Goal: Register for event/course

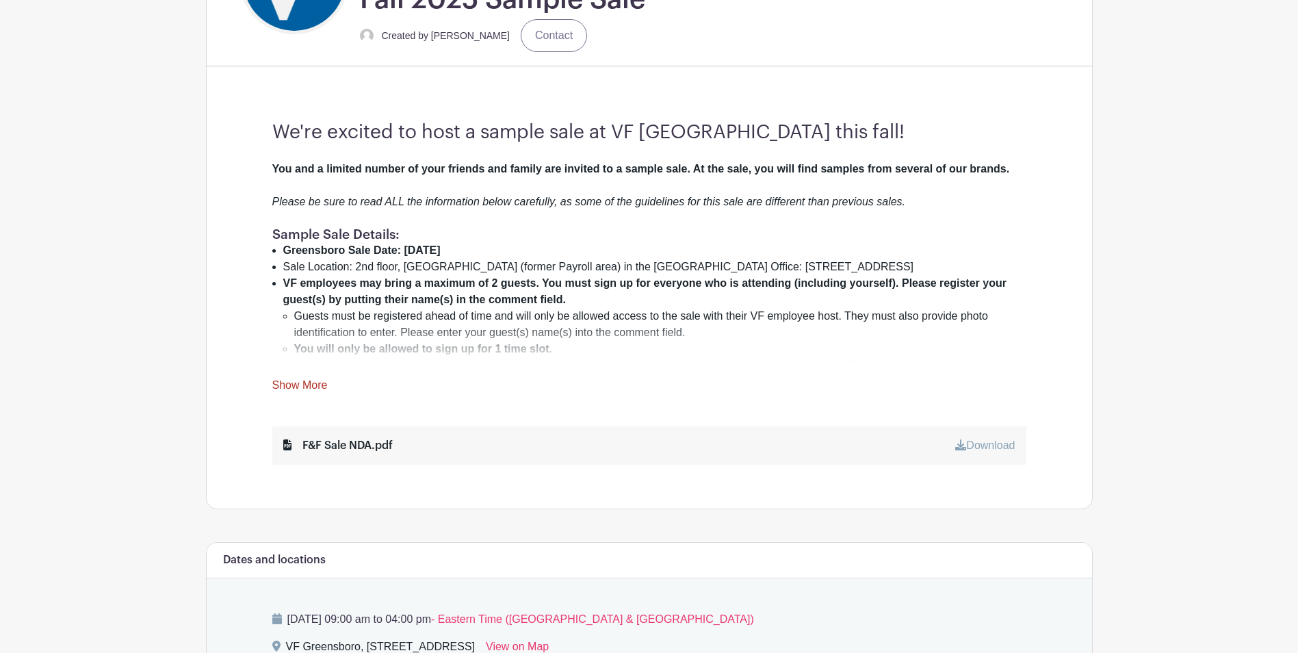
scroll to position [410, 0]
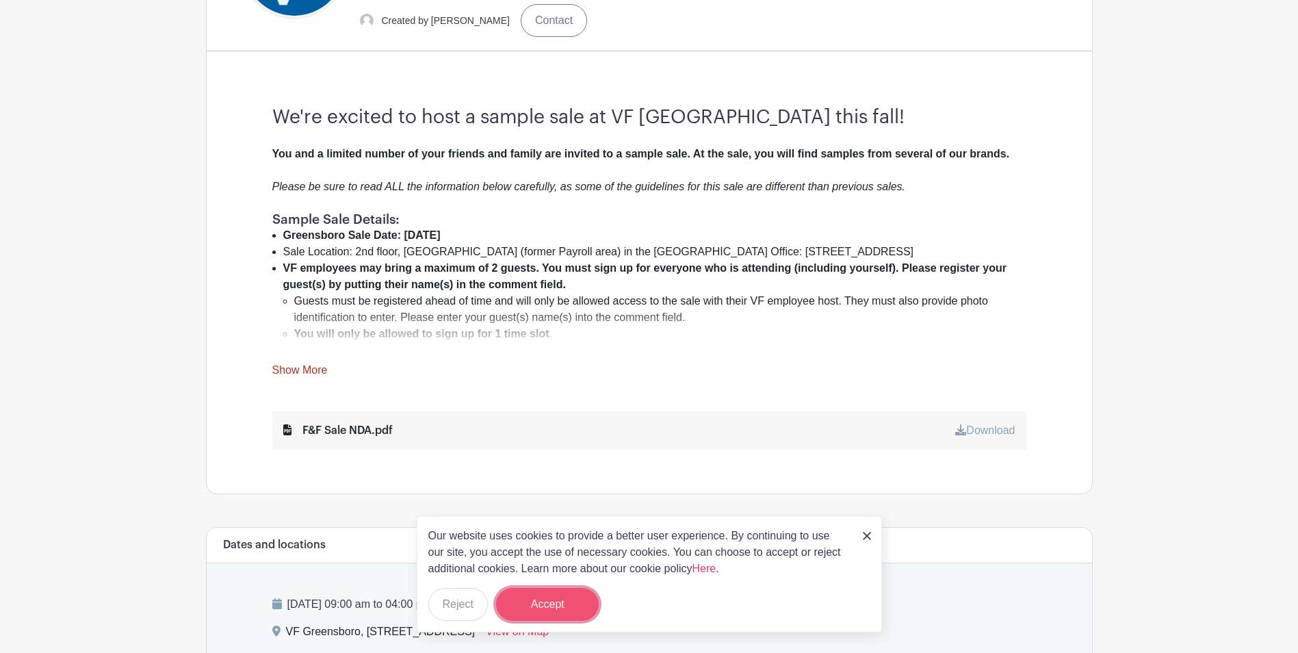
click at [540, 610] on button "Accept" at bounding box center [547, 604] width 103 height 33
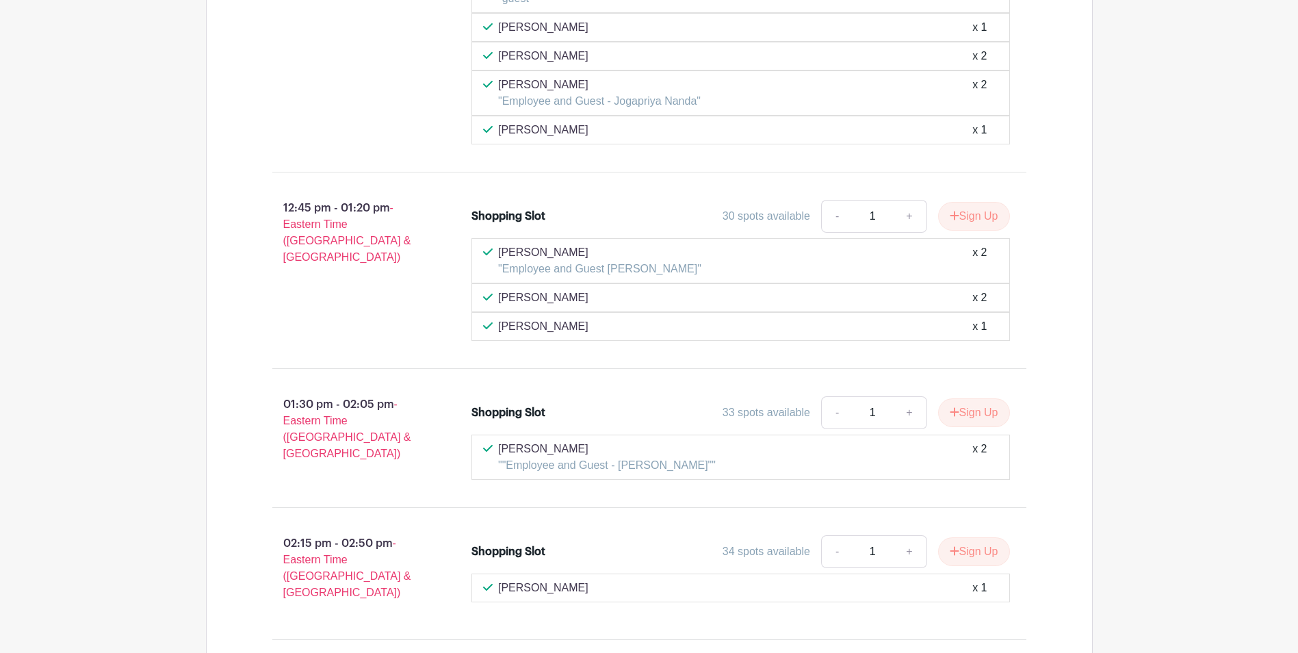
scroll to position [5289, 0]
click at [902, 215] on link "+" at bounding box center [909, 216] width 34 height 33
click at [900, 215] on link "+" at bounding box center [909, 216] width 34 height 33
type input "3"
click at [956, 213] on button "Sign Up" at bounding box center [974, 216] width 72 height 29
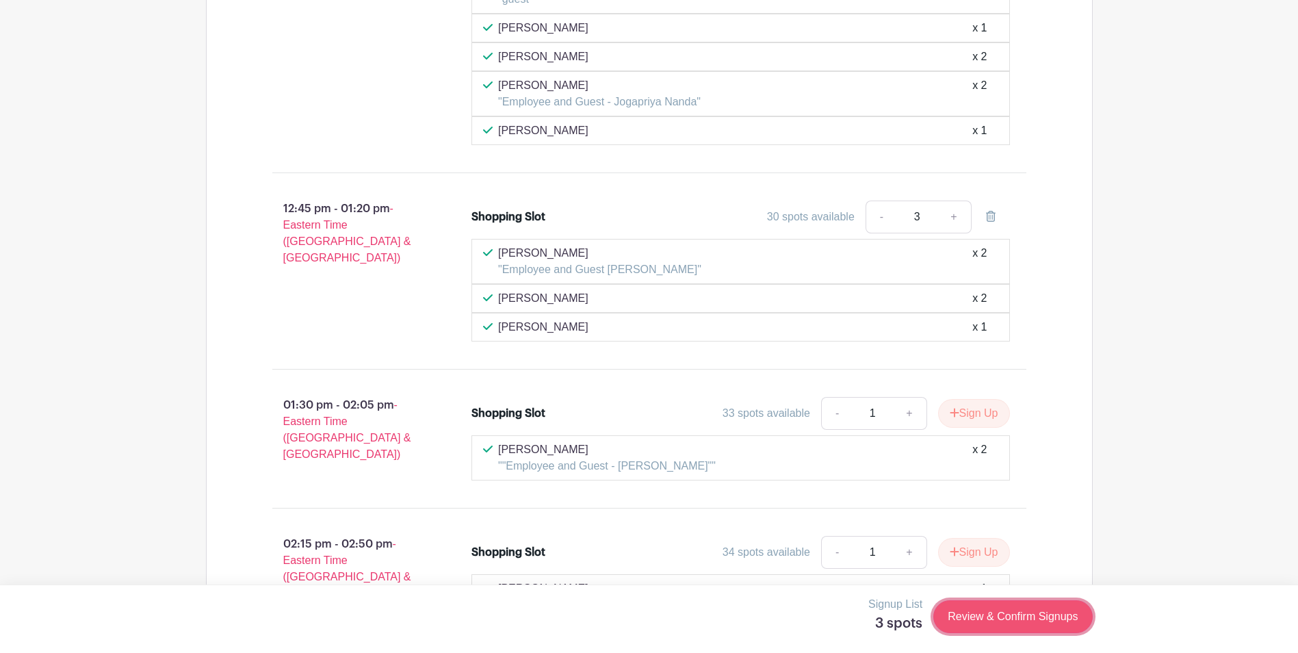
click at [985, 614] on link "Review & Confirm Signups" at bounding box center [1012, 616] width 159 height 33
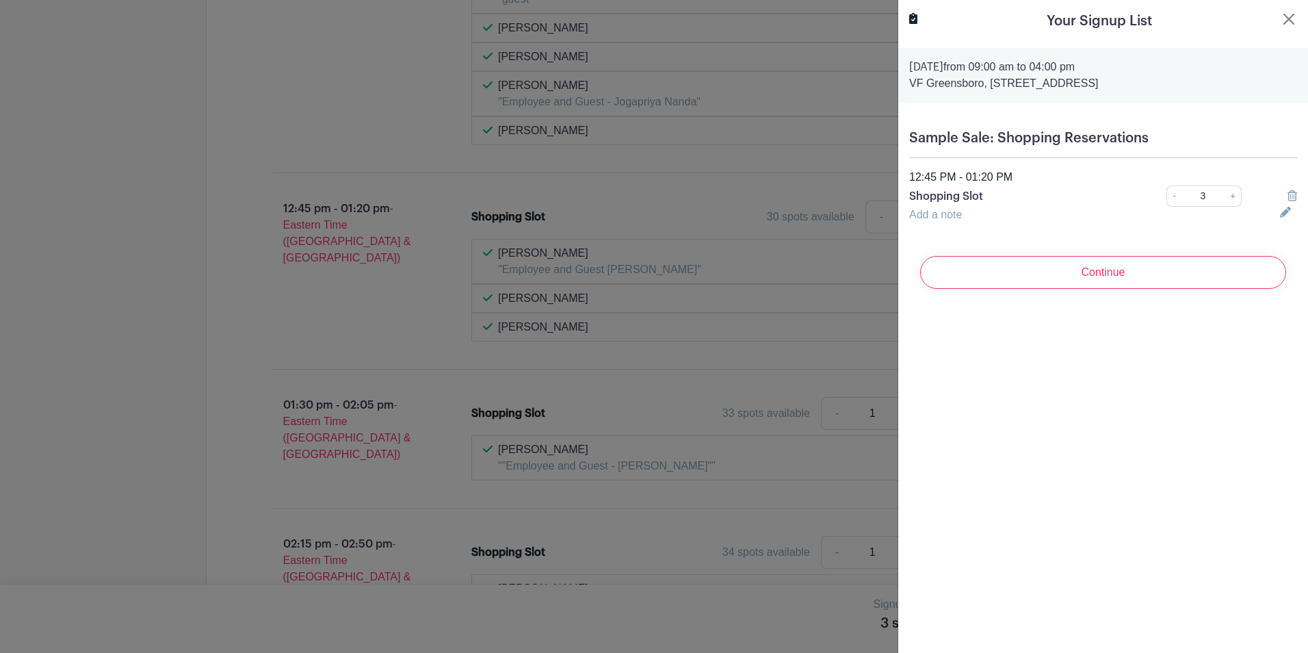
click at [961, 216] on link "Add a note" at bounding box center [935, 215] width 53 height 12
click at [943, 221] on input "text" at bounding box center [1086, 223] width 354 height 33
click at [943, 224] on input "text" at bounding box center [1086, 223] width 354 height 33
type input "E"
click at [1169, 194] on link "-" at bounding box center [1173, 195] width 15 height 21
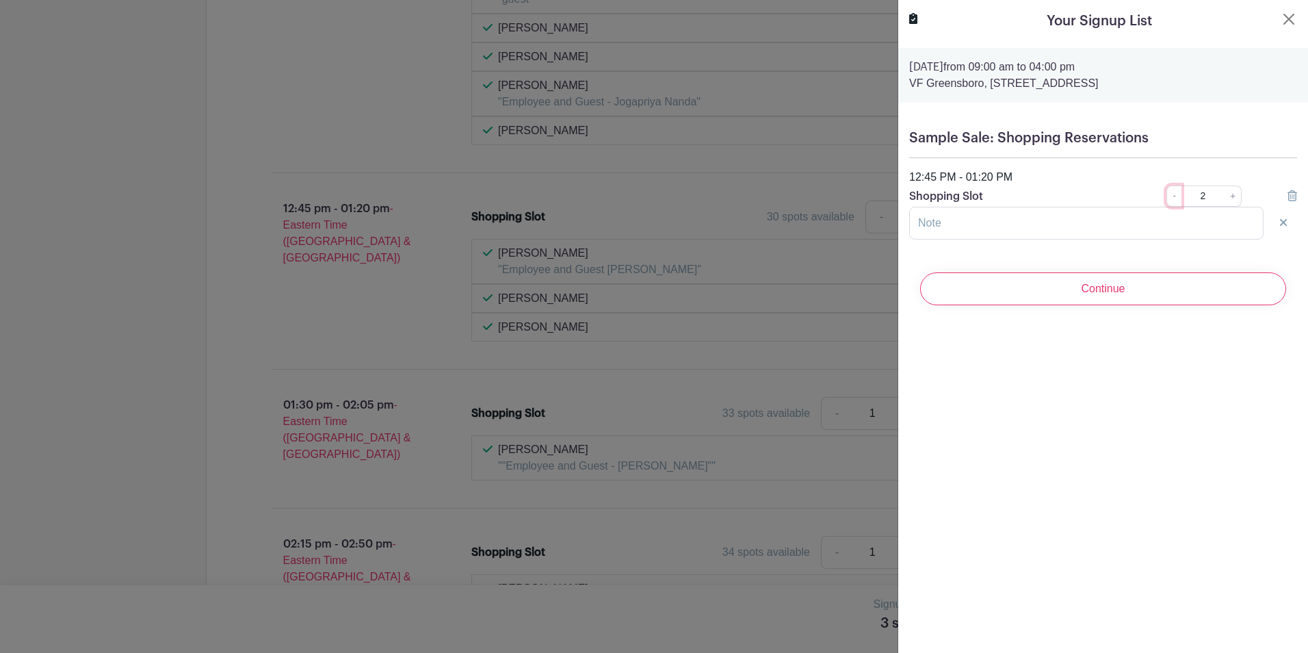
click at [1169, 194] on link "-" at bounding box center [1173, 195] width 15 height 21
type input "1"
click at [1164, 296] on input "Continue" at bounding box center [1103, 288] width 366 height 33
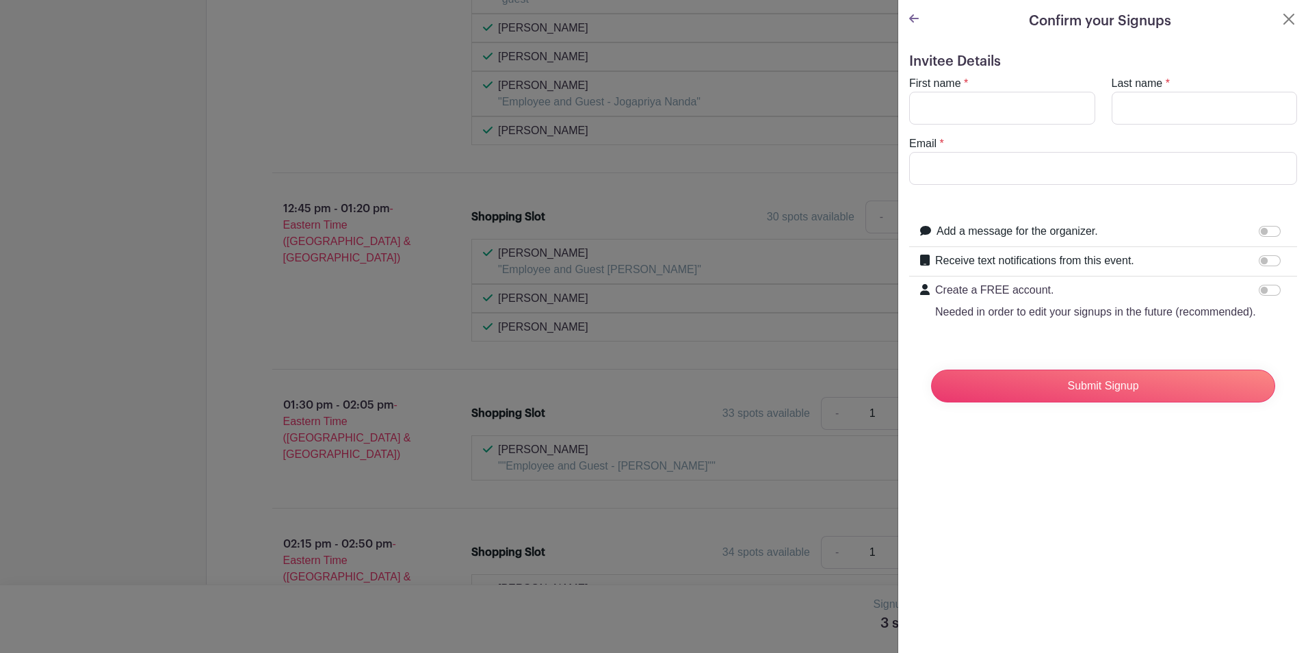
click at [915, 19] on icon at bounding box center [914, 18] width 10 height 8
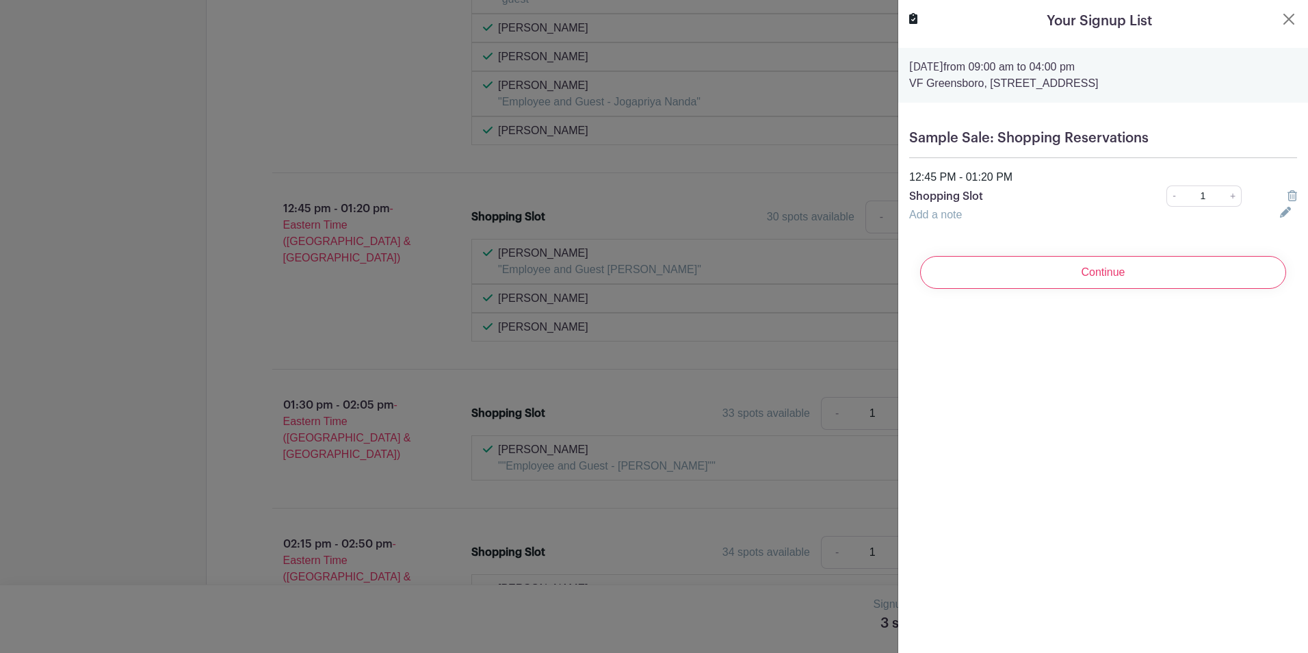
click at [951, 217] on link "Add a note" at bounding box center [935, 215] width 53 height 12
click at [953, 222] on input "text" at bounding box center [1086, 223] width 354 height 33
click at [1281, 13] on button "Close" at bounding box center [1289, 19] width 16 height 16
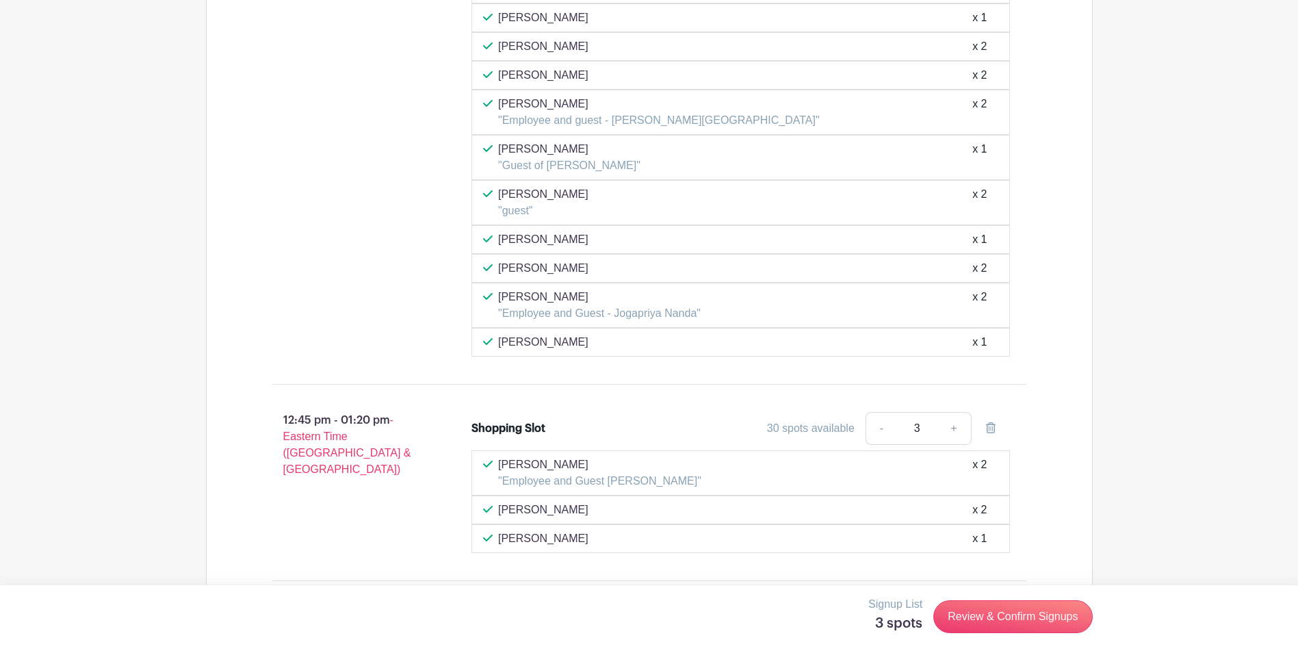
scroll to position [5152, 0]
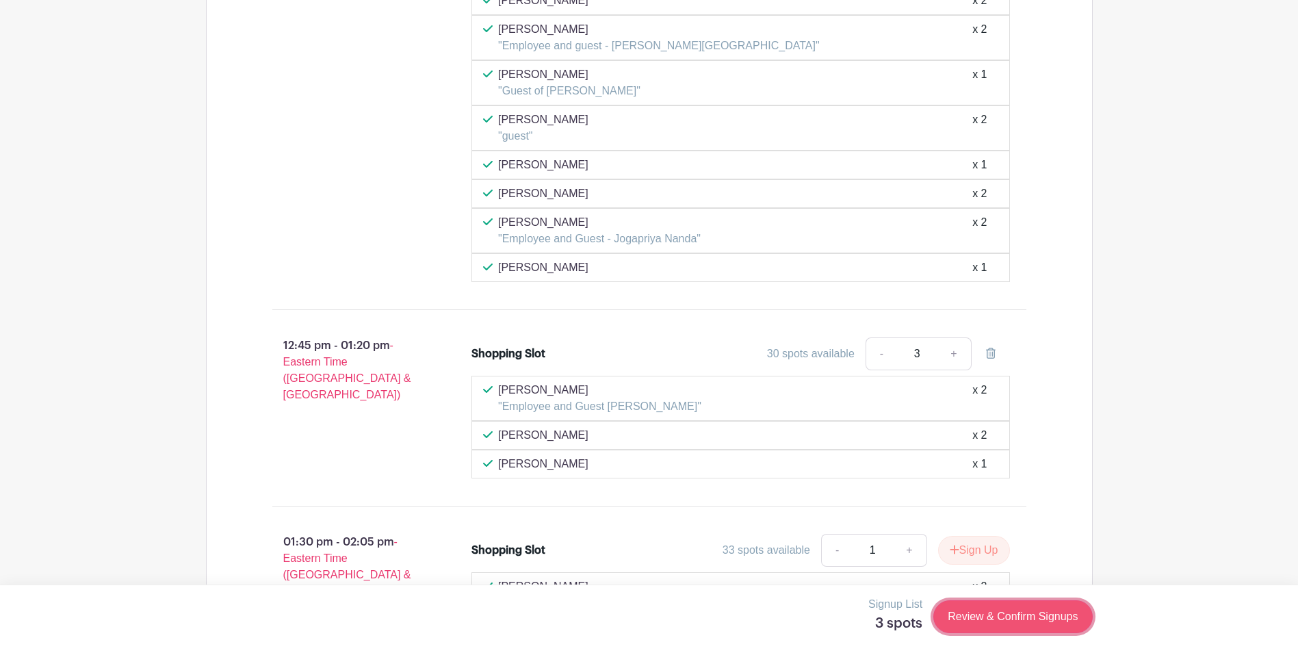
click at [983, 615] on link "Review & Confirm Signups" at bounding box center [1012, 616] width 159 height 33
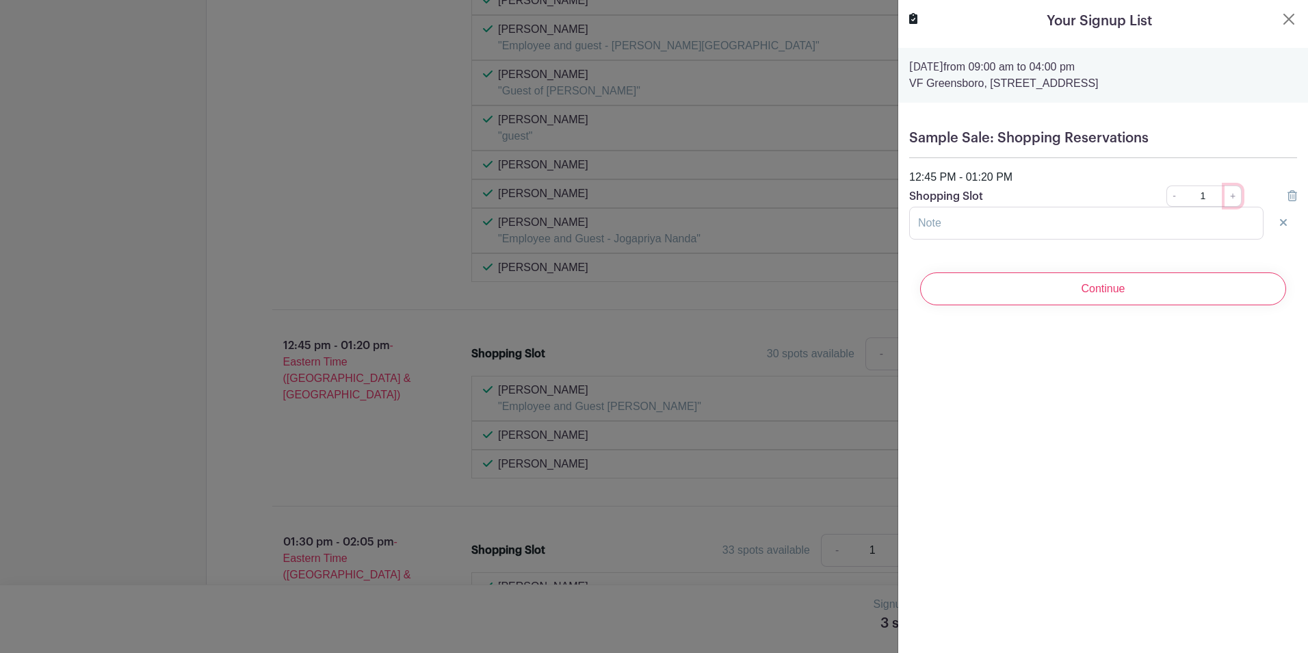
click at [1224, 194] on link "+" at bounding box center [1232, 195] width 17 height 21
type input "3"
click at [1197, 218] on input "text" at bounding box center [1086, 223] width 354 height 33
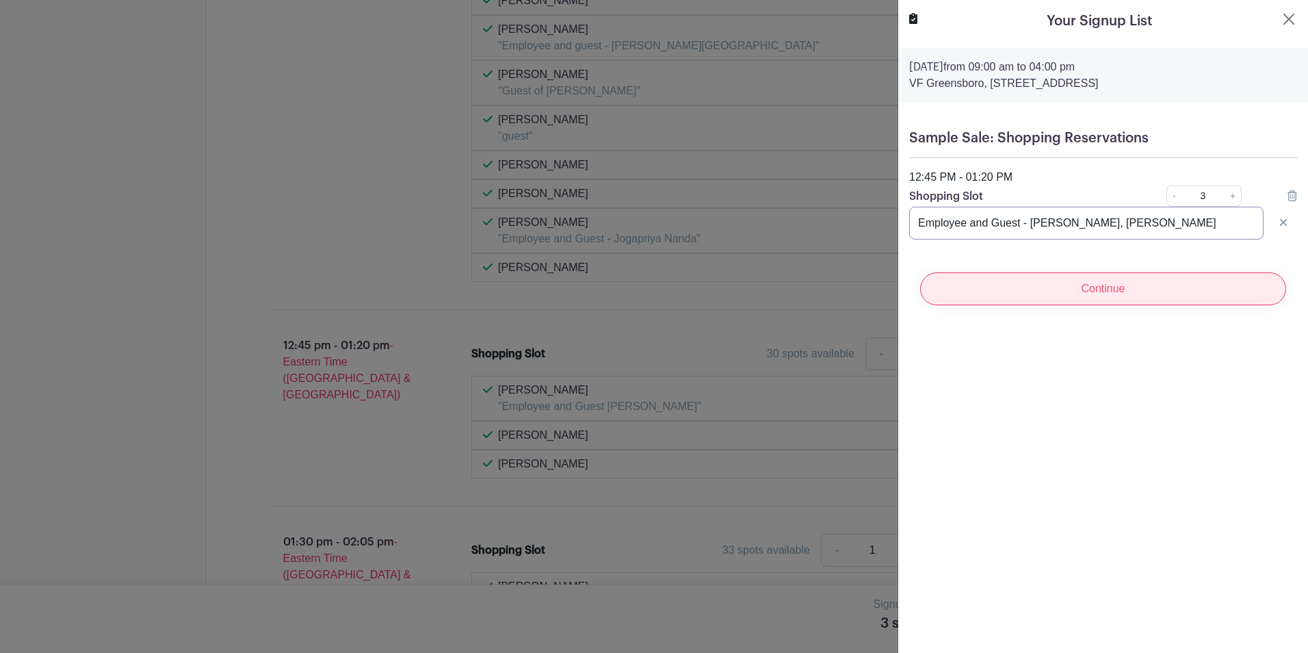
type input "Employee and Guest - [PERSON_NAME], [PERSON_NAME]"
click at [1144, 292] on input "Continue" at bounding box center [1103, 288] width 366 height 33
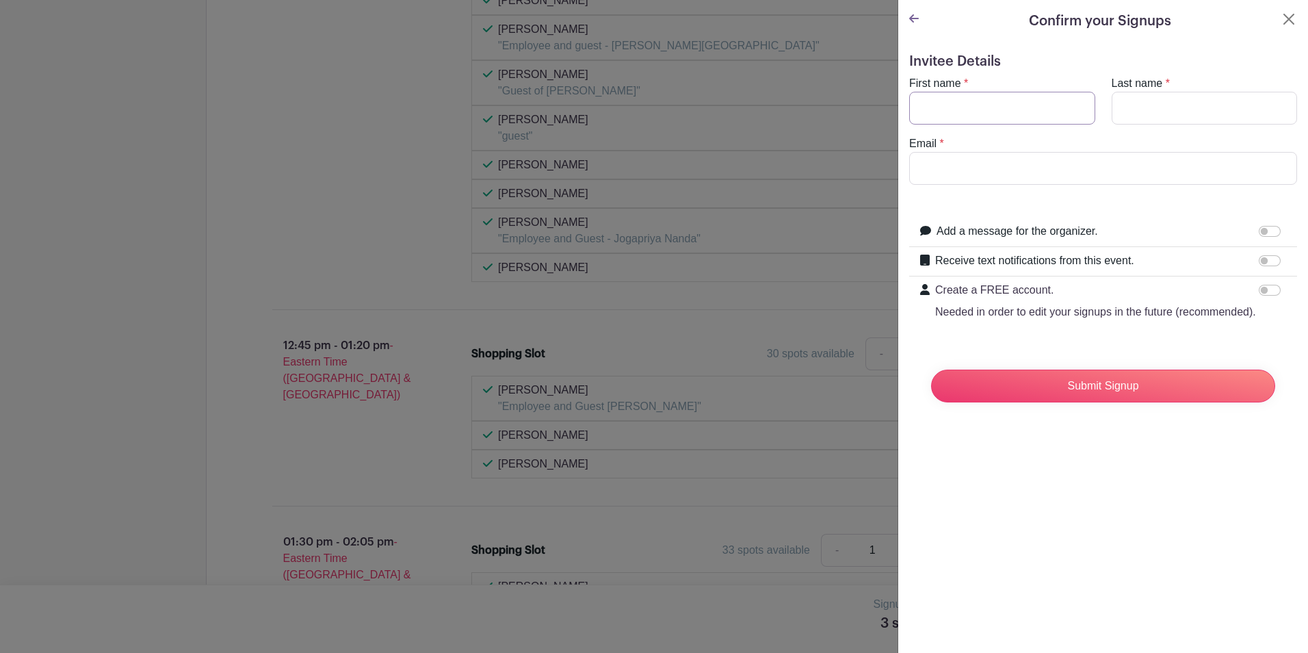
click at [1003, 110] on input "First name" at bounding box center [1002, 108] width 186 height 33
type input "[PERSON_NAME]"
type input "Kapaldo"
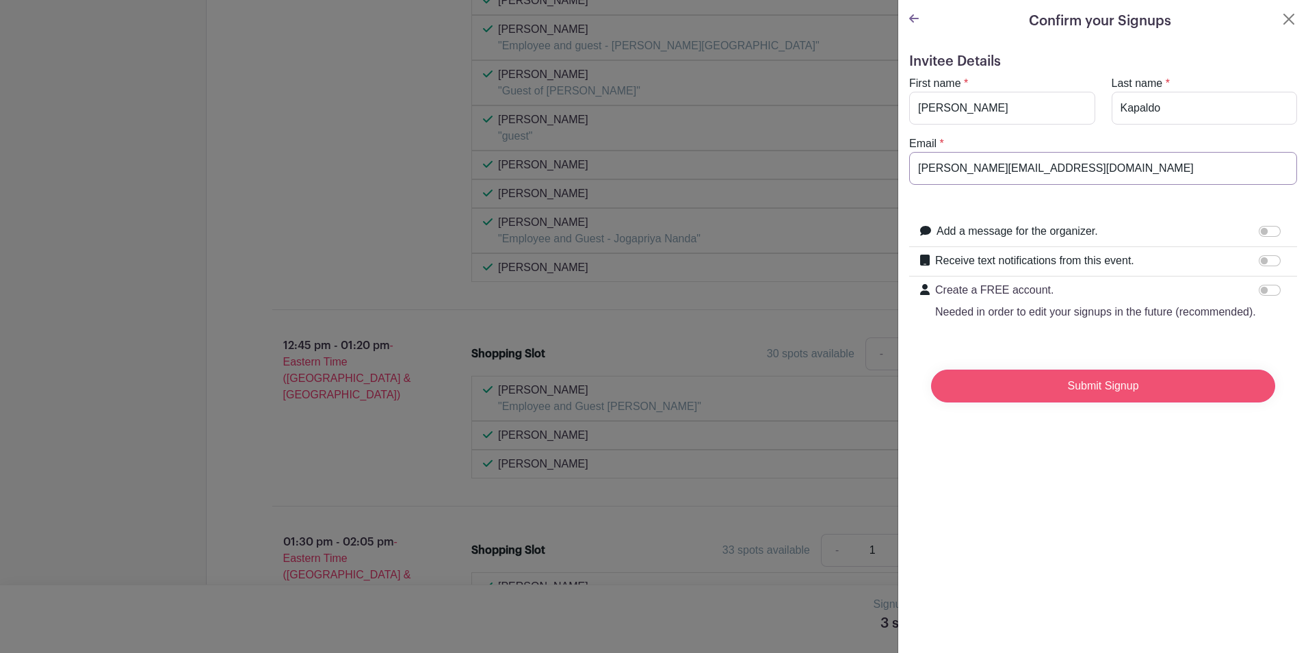
type input "[PERSON_NAME][EMAIL_ADDRESS][DOMAIN_NAME]"
click at [1117, 402] on input "Submit Signup" at bounding box center [1103, 385] width 344 height 33
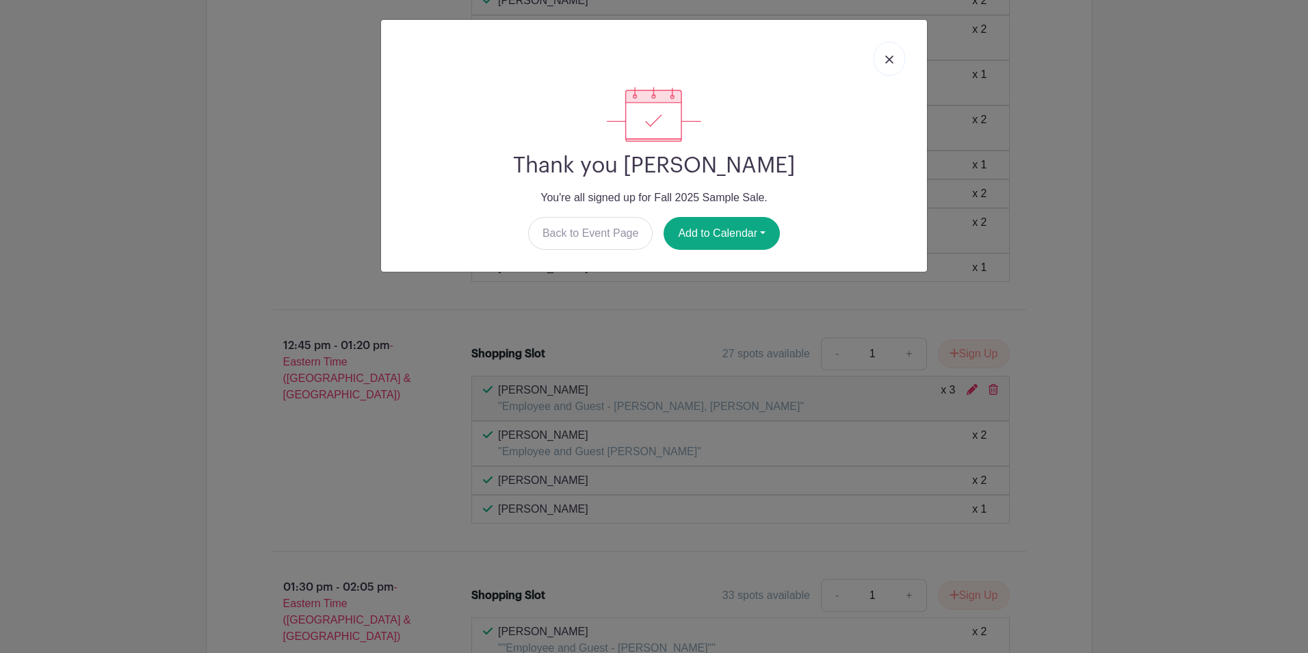
click at [884, 64] on link at bounding box center [889, 59] width 31 height 34
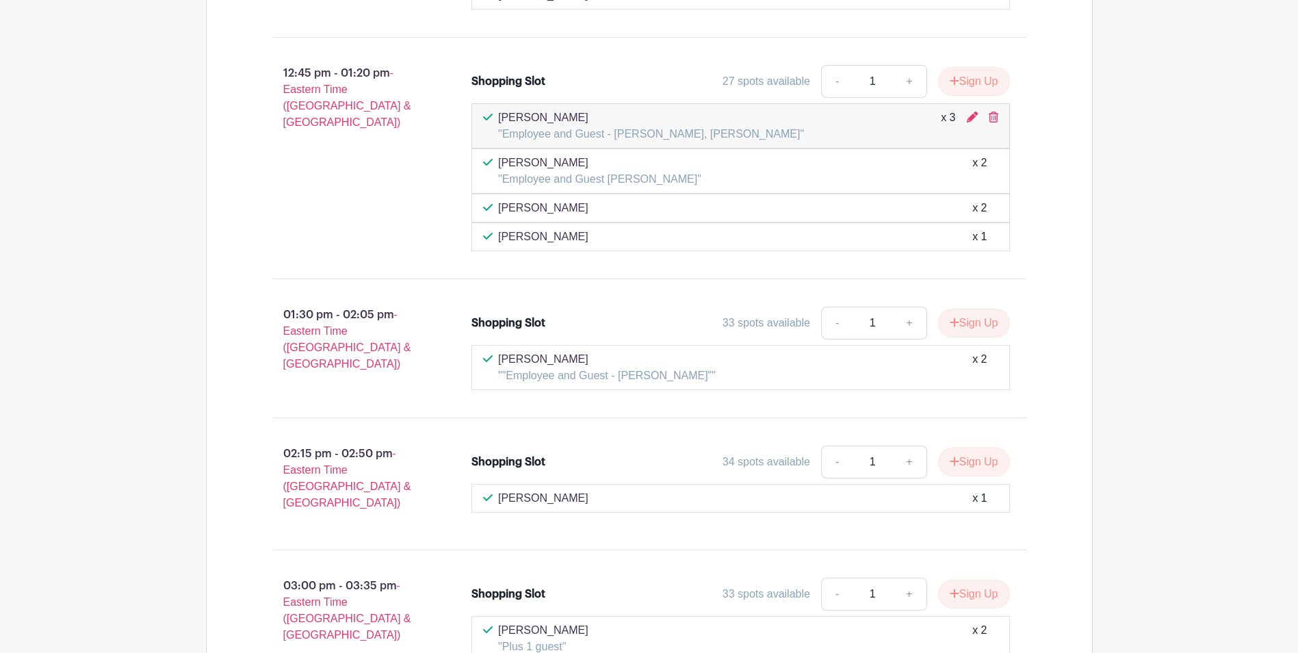
scroll to position [5426, 0]
click at [319, 205] on div "12:45 pm - 01:20 pm - Eastern Time ([GEOGRAPHIC_DATA] & [GEOGRAPHIC_DATA])" at bounding box center [350, 156] width 200 height 197
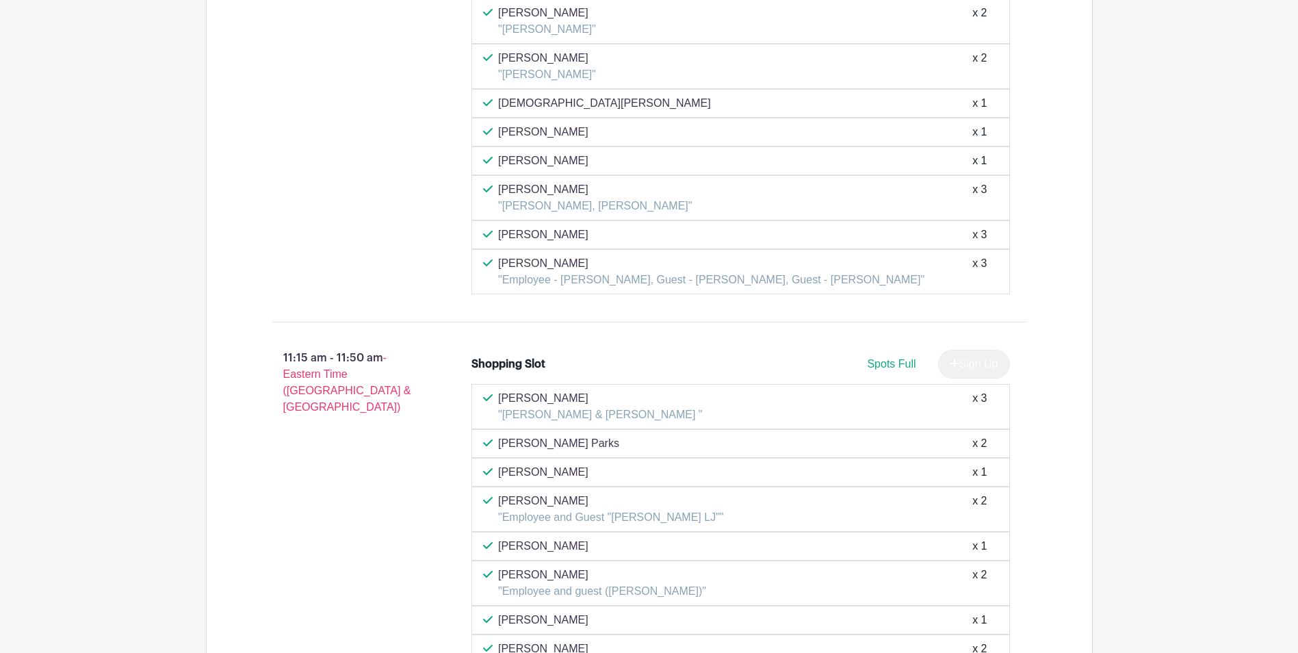
scroll to position [3709, 0]
